Goal: Check status: Check status

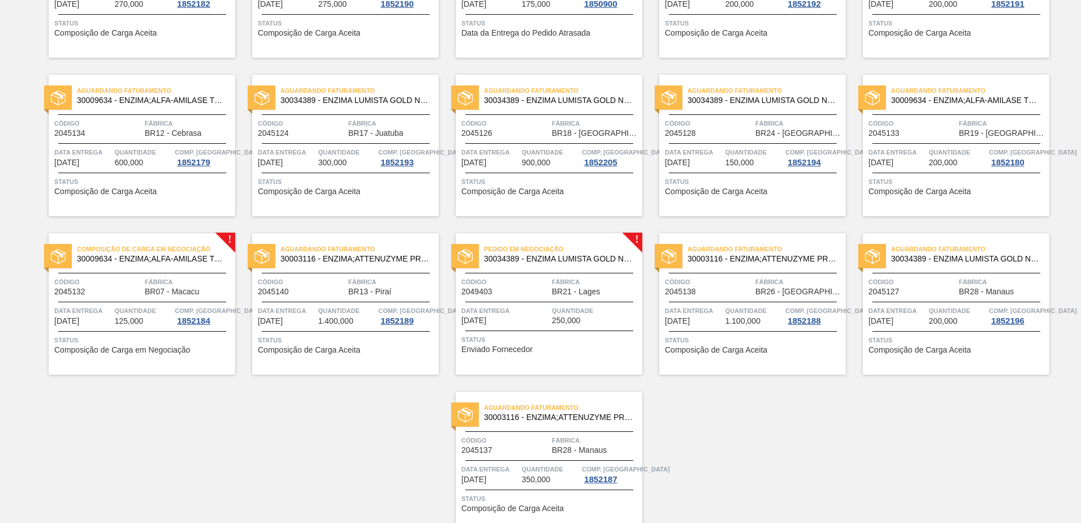
scroll to position [556, 0]
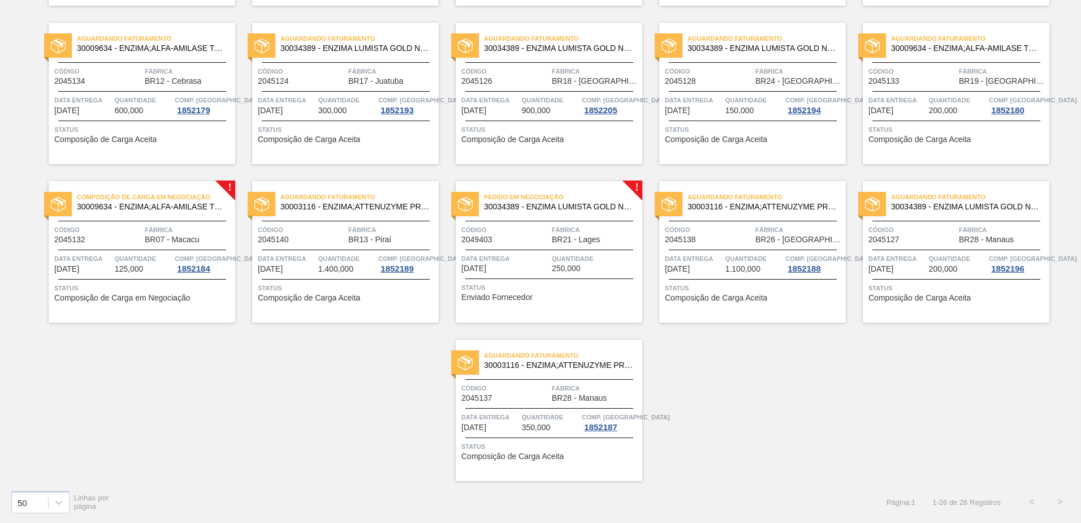
click at [159, 300] on span "Composição de Carga em Negociação" at bounding box center [122, 297] width 136 height 8
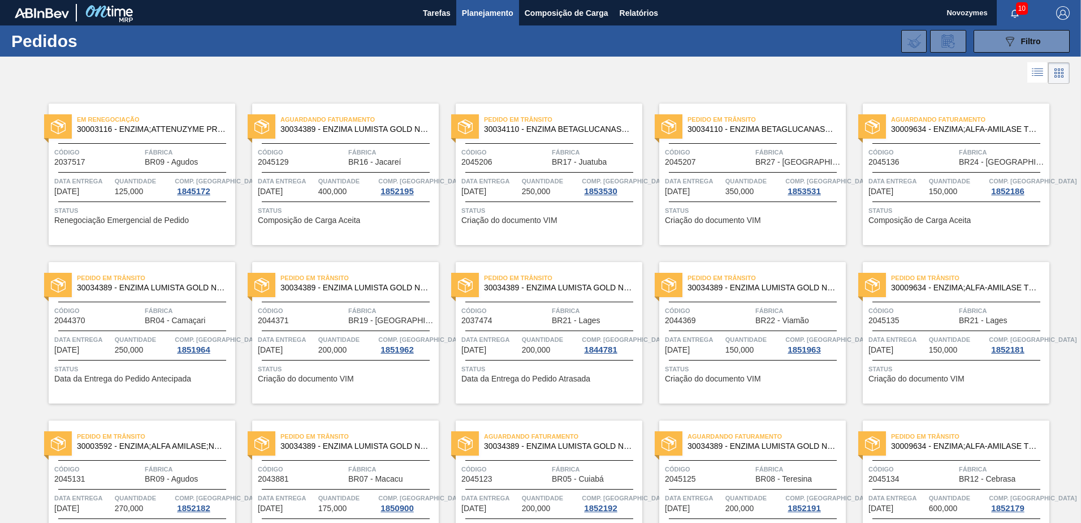
click at [153, 217] on span "Renegociação Emergencial de Pedido" at bounding box center [121, 220] width 135 height 8
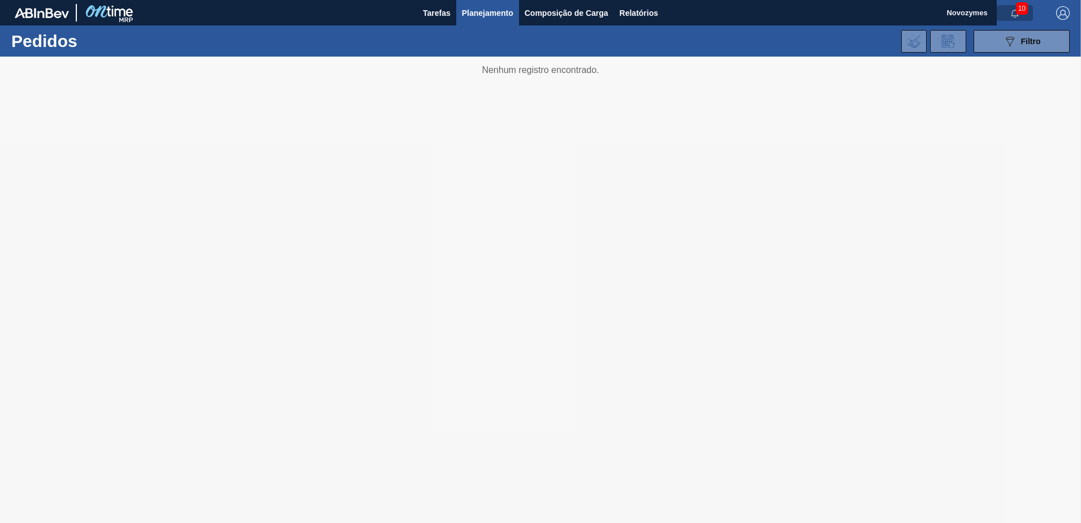
click at [1011, 12] on icon "button" at bounding box center [1015, 13] width 9 height 9
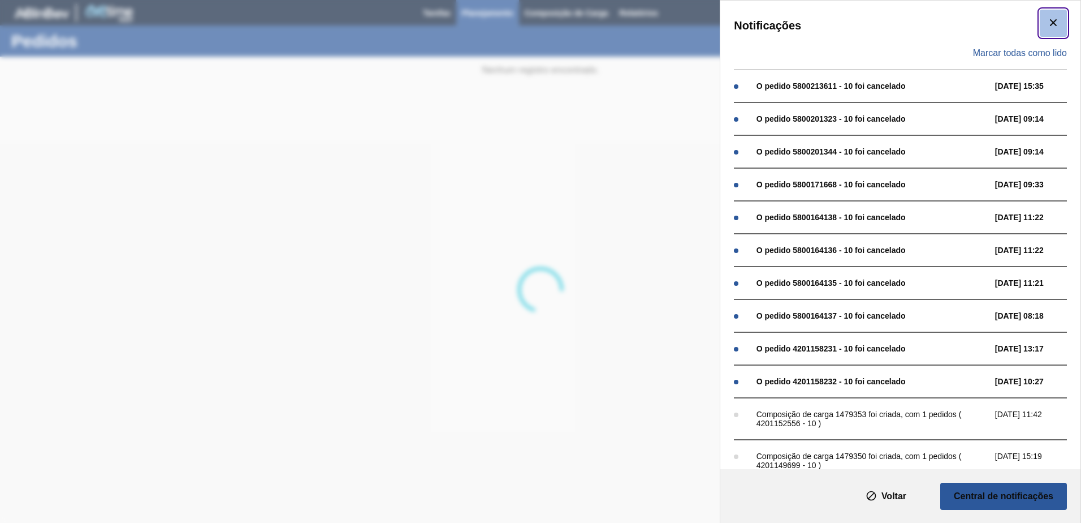
click at [1055, 21] on icon "botão de ícone" at bounding box center [1054, 23] width 14 height 14
